Goal: Task Accomplishment & Management: Use online tool/utility

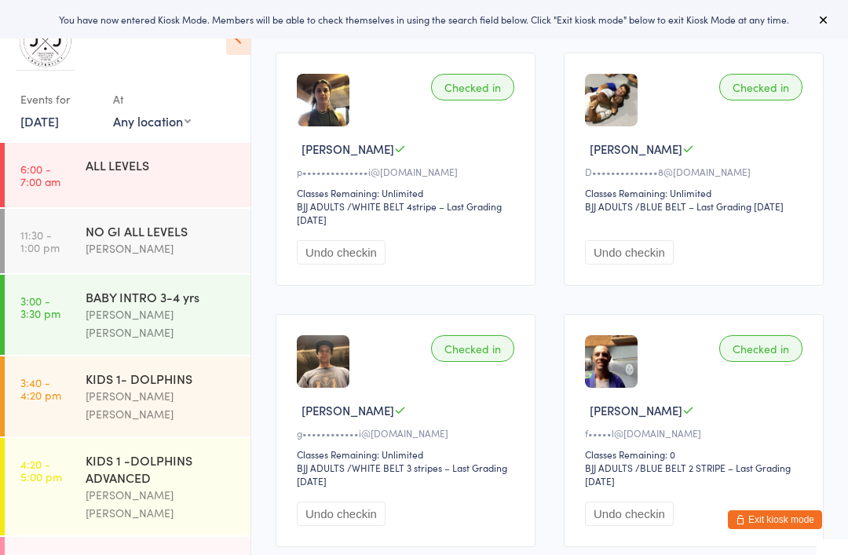
click at [783, 510] on button "Exit kiosk mode" at bounding box center [775, 519] width 94 height 19
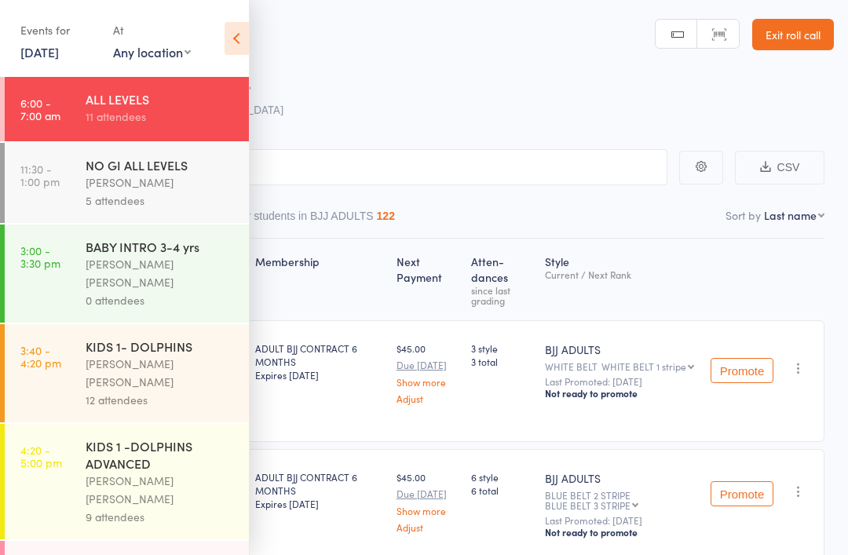
click at [59, 58] on link "[DATE]" at bounding box center [39, 51] width 38 height 17
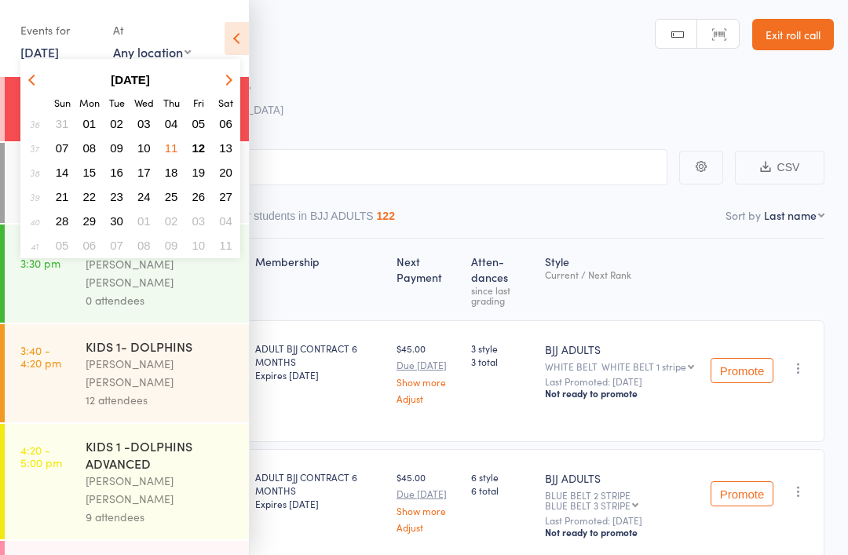
click at [195, 149] on span "12" at bounding box center [198, 147] width 13 height 13
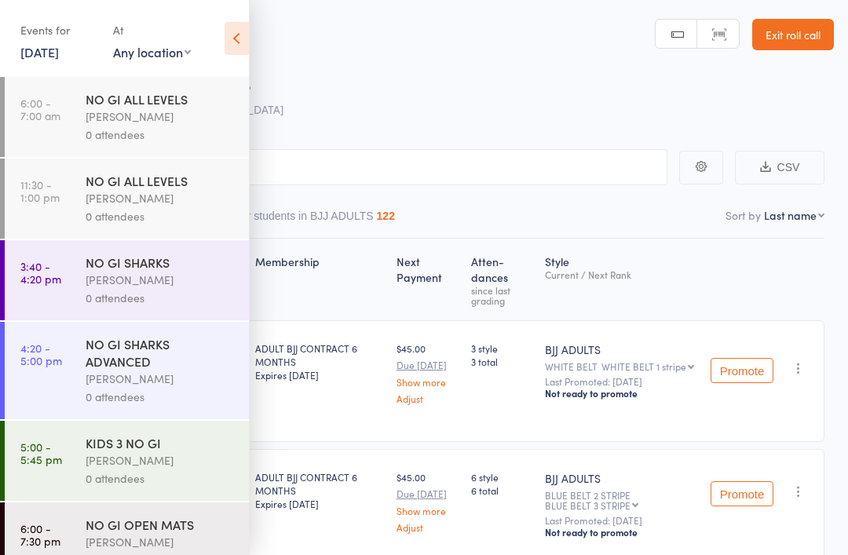
click at [160, 204] on div "[PERSON_NAME]" at bounding box center [161, 198] width 150 height 18
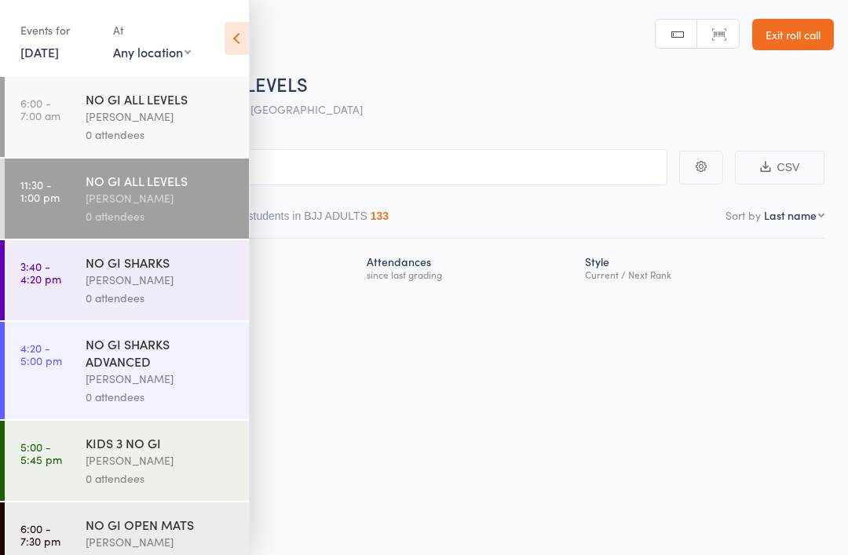
click at [239, 39] on icon at bounding box center [236, 38] width 24 height 33
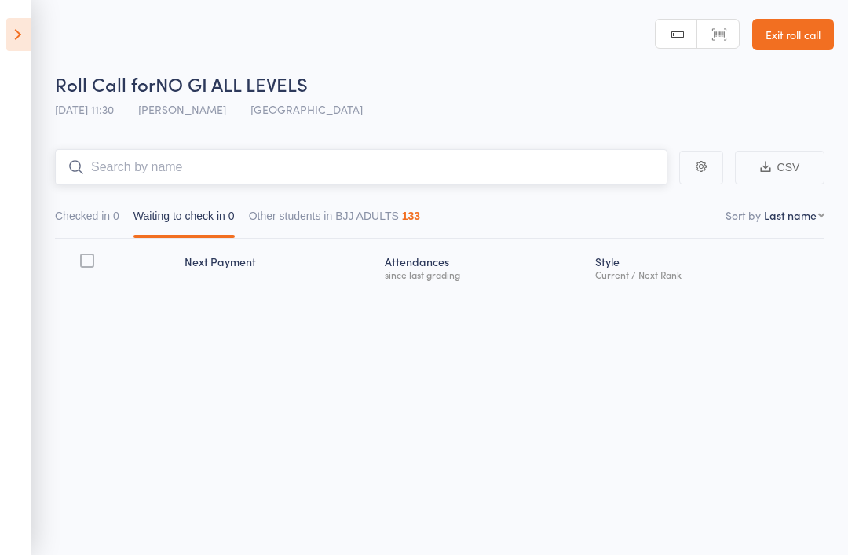
click at [349, 184] on input "search" at bounding box center [361, 167] width 612 height 36
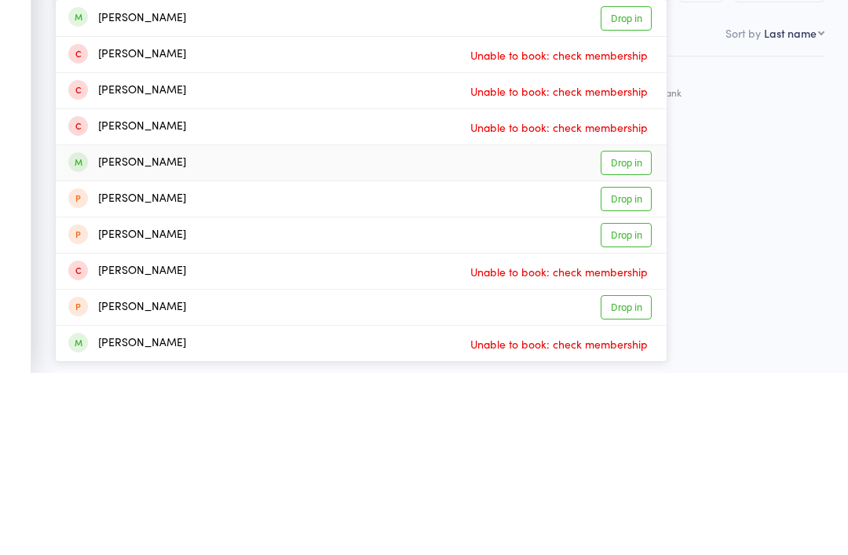
type input "Jonathan"
click at [630, 333] on link "Drop in" at bounding box center [625, 345] width 51 height 24
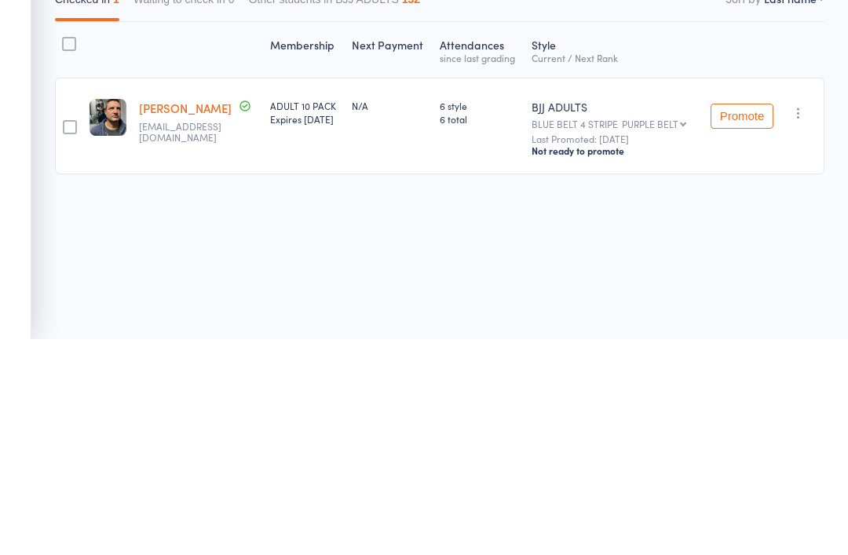
scroll to position [11, 0]
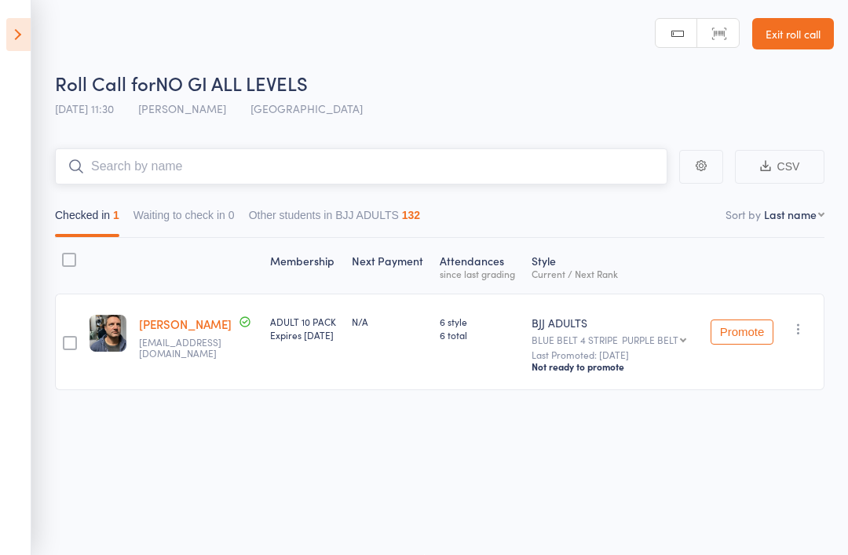
click at [264, 160] on input "search" at bounding box center [361, 166] width 612 height 36
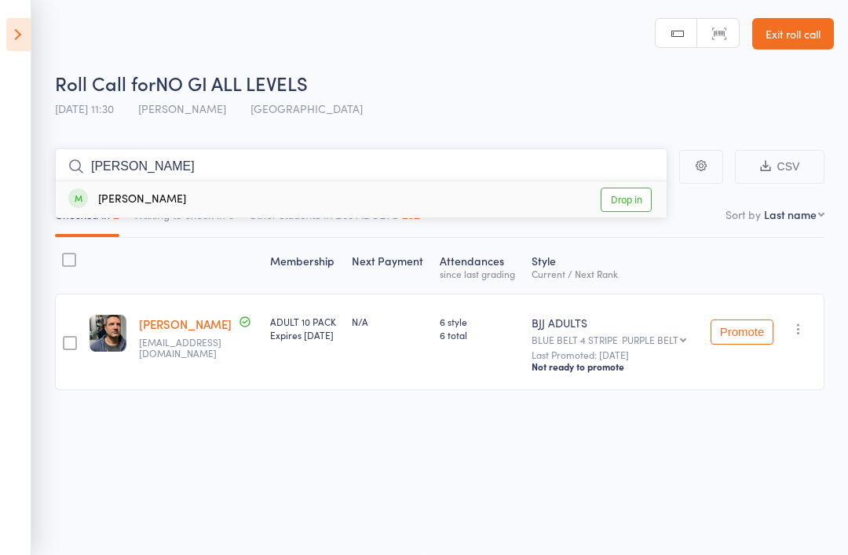
type input "Ian"
click at [626, 192] on link "Drop in" at bounding box center [625, 200] width 51 height 24
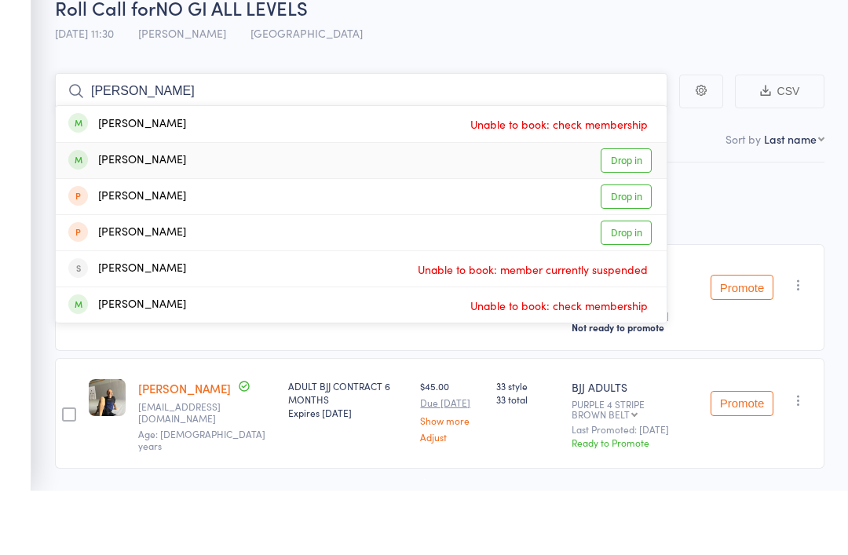
type input "Liam"
click at [629, 213] on link "Drop in" at bounding box center [625, 225] width 51 height 24
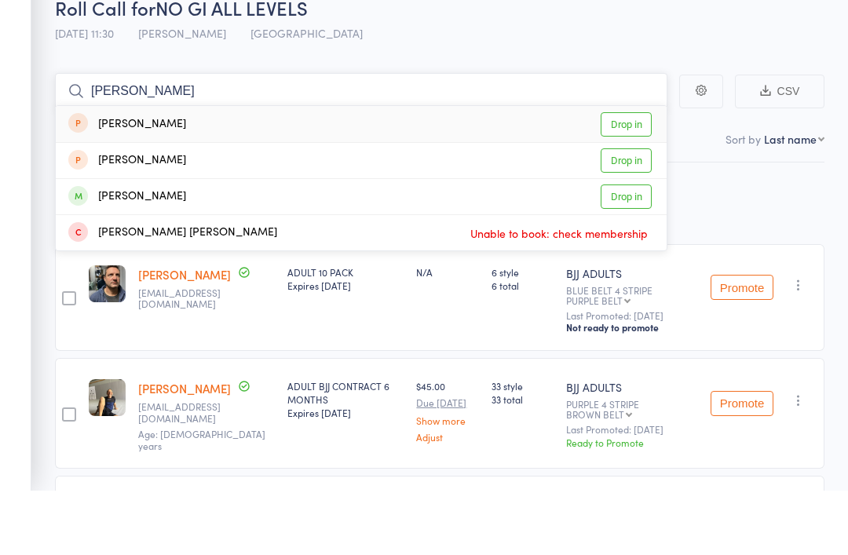
type input "Adam"
click at [601, 250] on link "Drop in" at bounding box center [625, 262] width 51 height 24
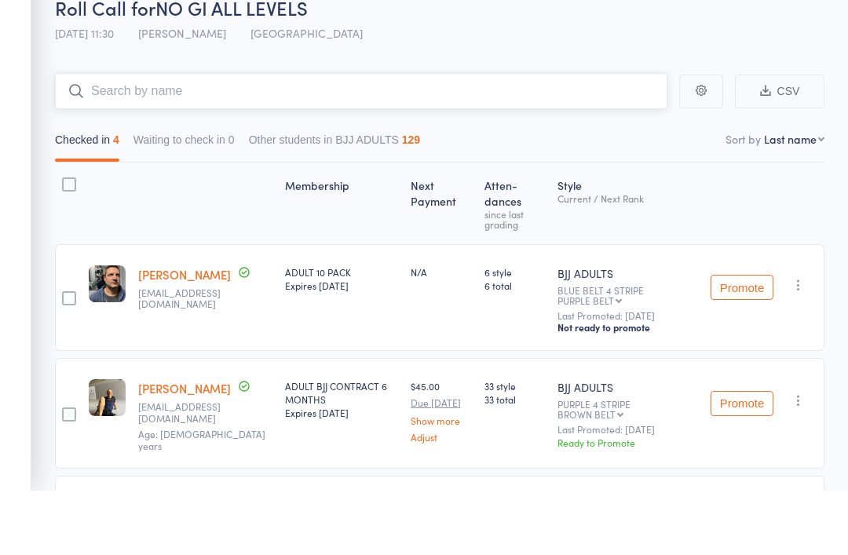
scroll to position [75, 0]
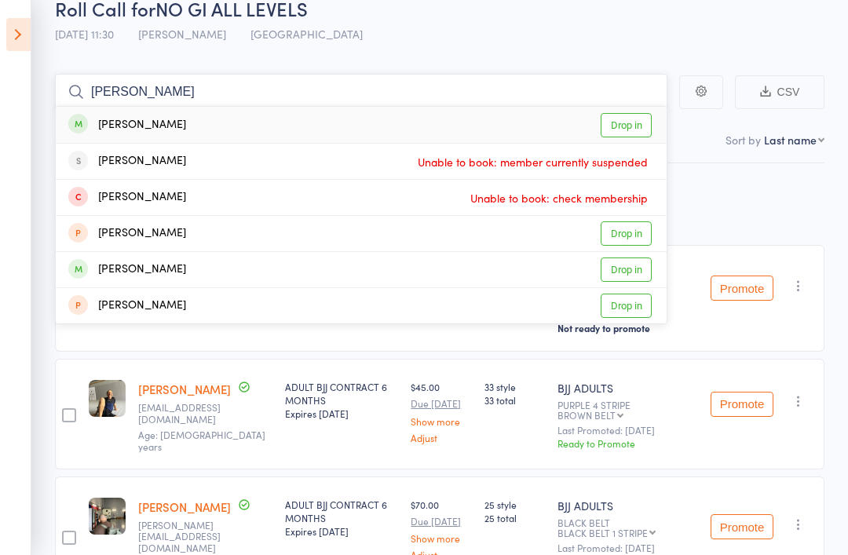
type input "Ross"
click at [618, 127] on link "Drop in" at bounding box center [625, 125] width 51 height 24
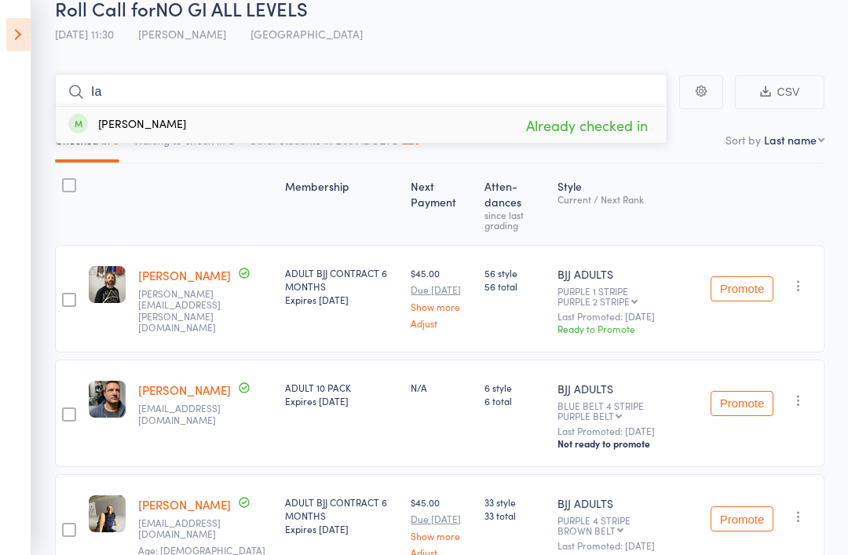
type input "Ia"
click at [158, 132] on div "Ian JACKSON" at bounding box center [127, 125] width 118 height 18
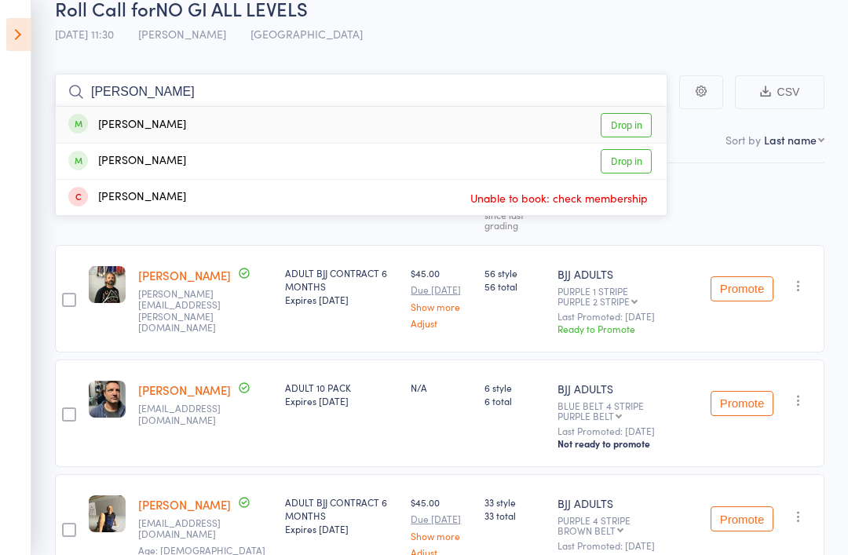
type input "Nick"
click at [341, 130] on div "Nick Baggott Drop in" at bounding box center [361, 125] width 611 height 36
